Goal: Find contact information: Find contact information

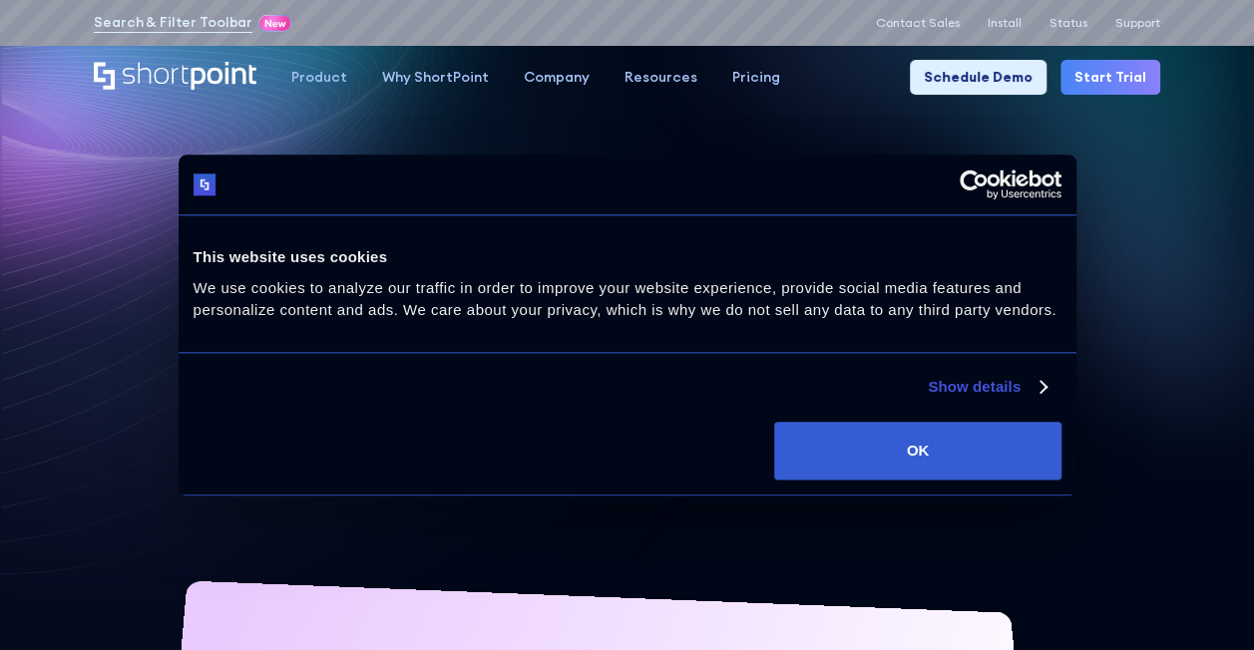
click at [906, 32] on div "Search & Filter Toolbar -734 Days -16 Hours -2 Minutes -29 Seconds Until Launch…" at bounding box center [626, 23] width 1065 height 25
click at [909, 27] on p "Contact Sales" at bounding box center [918, 23] width 84 height 14
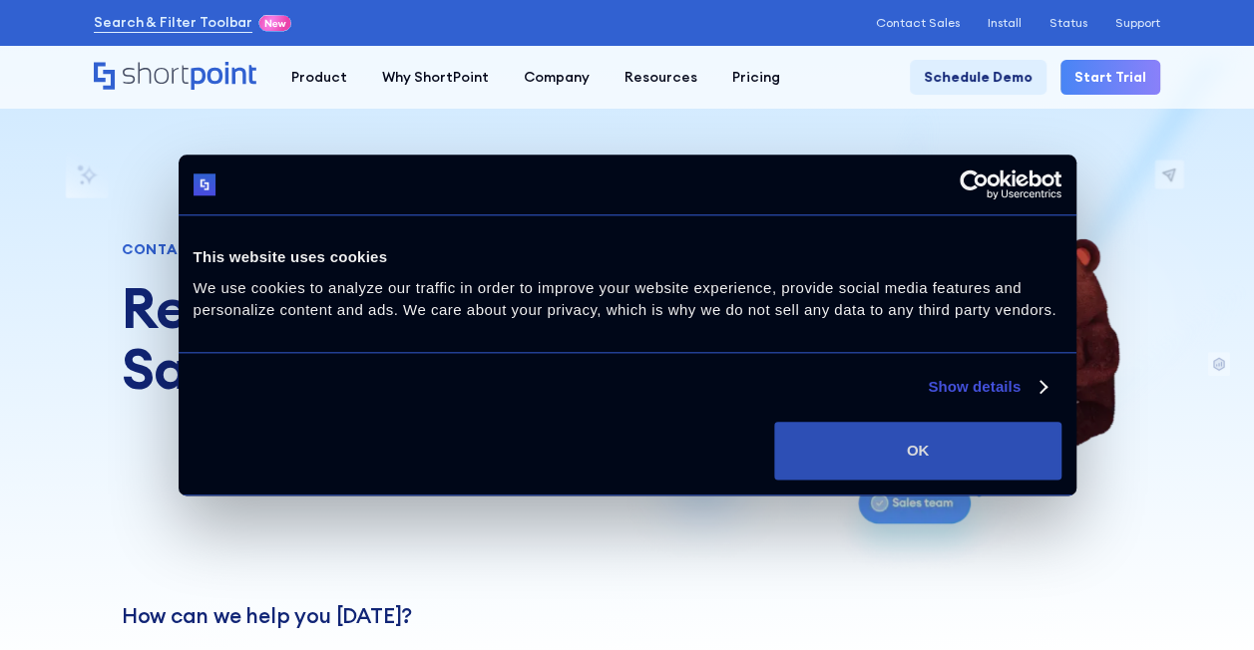
click at [947, 444] on button "OK" at bounding box center [917, 451] width 286 height 58
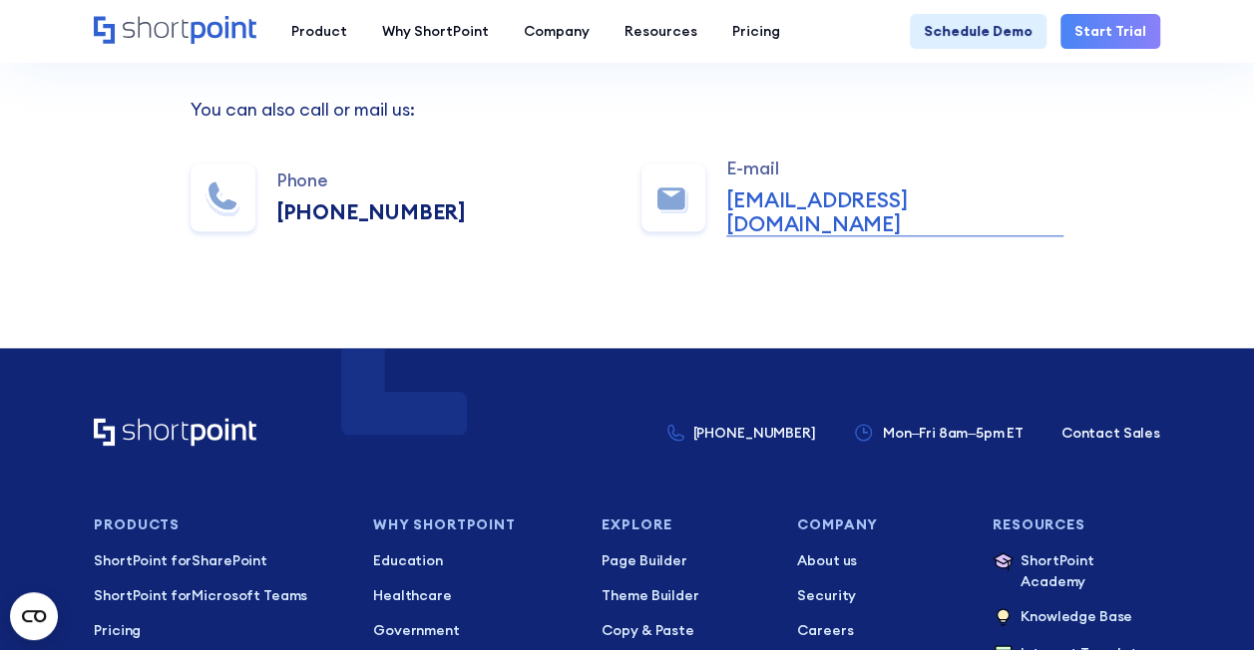
scroll to position [1097, 0]
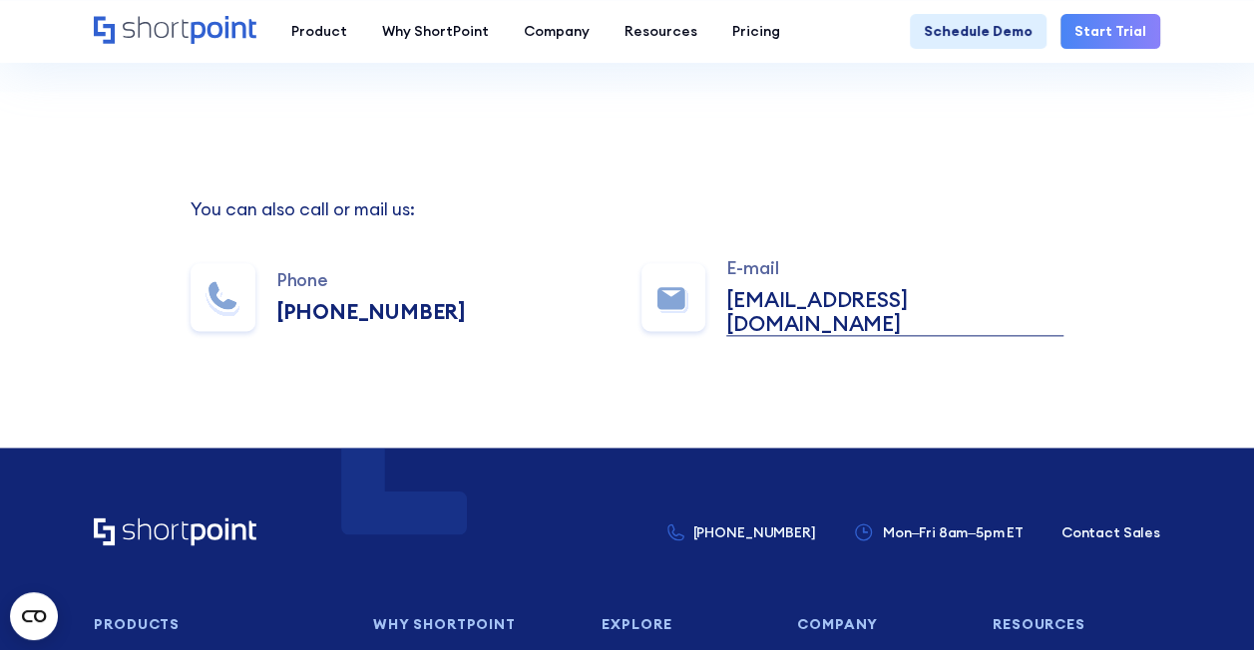
click at [802, 313] on link "sales@shortpoint.com" at bounding box center [894, 312] width 337 height 48
